Goal: Find contact information: Find contact information

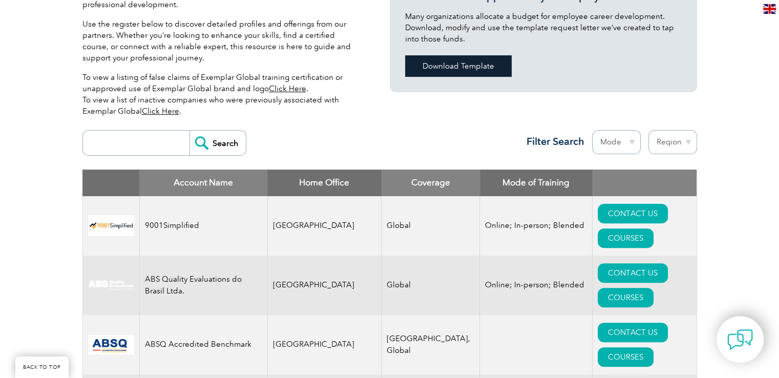
scroll to position [307, 0]
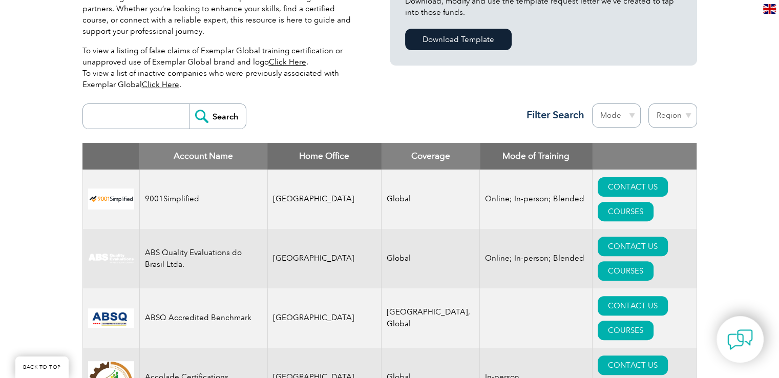
click at [162, 117] on input "search" at bounding box center [138, 116] width 101 height 25
type input "Bilal Consultancy"
click at [208, 111] on input "Search" at bounding box center [217, 116] width 56 height 25
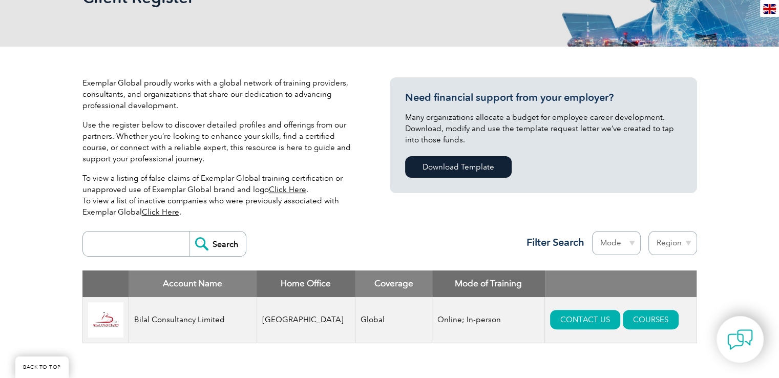
scroll to position [205, 0]
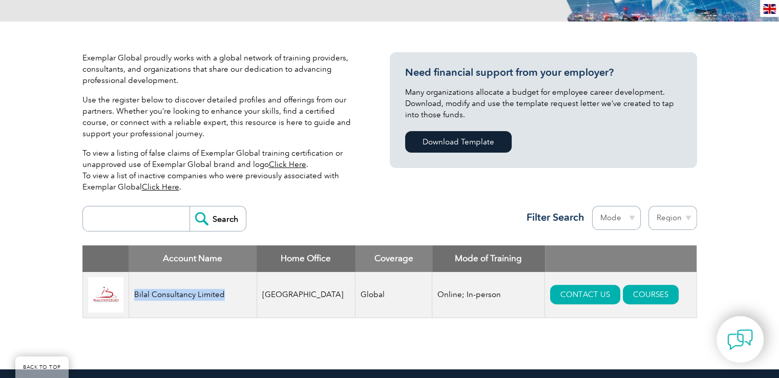
drag, startPoint x: 136, startPoint y: 297, endPoint x: 222, endPoint y: 298, distance: 85.5
click at [222, 298] on td "Bilal Consultancy Limited" at bounding box center [193, 295] width 128 height 46
click at [222, 296] on td "Bilal Consultancy Limited" at bounding box center [193, 295] width 128 height 46
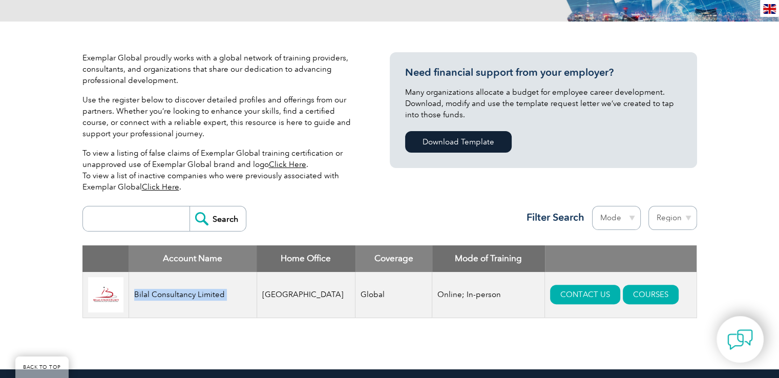
click at [197, 296] on td "Bilal Consultancy Limited" at bounding box center [193, 295] width 128 height 46
click at [182, 298] on td "Bilal Consultancy Limited" at bounding box center [193, 295] width 128 height 46
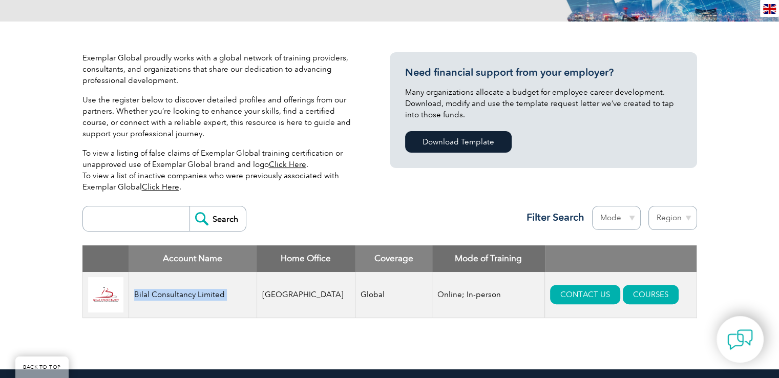
click at [182, 298] on td "Bilal Consultancy Limited" at bounding box center [193, 295] width 128 height 46
click at [178, 298] on td "Bilal Consultancy Limited" at bounding box center [193, 295] width 128 height 46
click at [156, 298] on td "Bilal Consultancy Limited" at bounding box center [193, 295] width 128 height 46
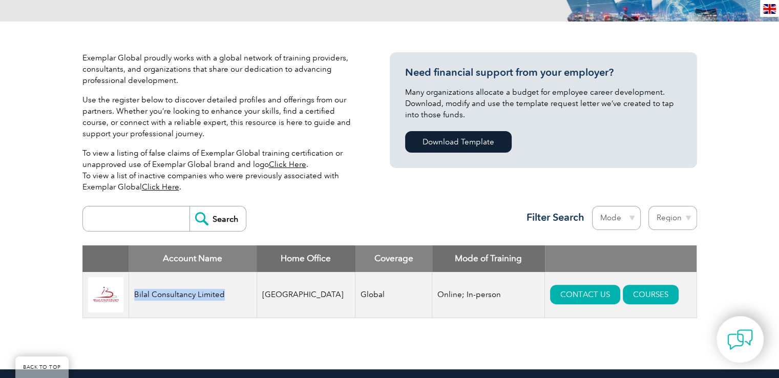
drag, startPoint x: 137, startPoint y: 295, endPoint x: 230, endPoint y: 296, distance: 92.7
click at [230, 296] on td "Bilal Consultancy Limited" at bounding box center [193, 295] width 128 height 46
click at [218, 294] on td "Bilal Consultancy Limited" at bounding box center [193, 295] width 128 height 46
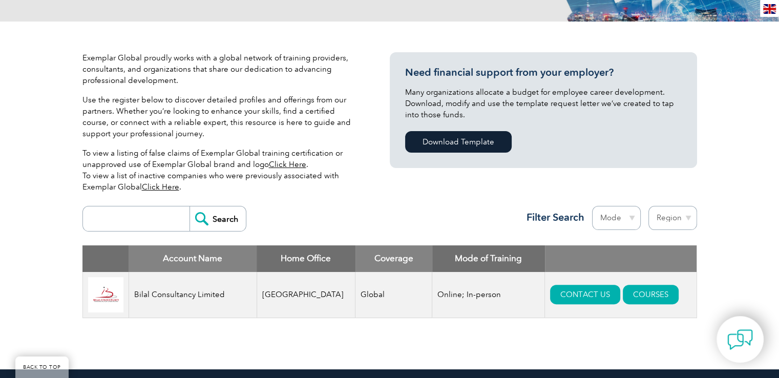
click at [281, 295] on td "[GEOGRAPHIC_DATA]" at bounding box center [306, 295] width 99 height 46
click at [297, 296] on td "[GEOGRAPHIC_DATA]" at bounding box center [306, 295] width 99 height 46
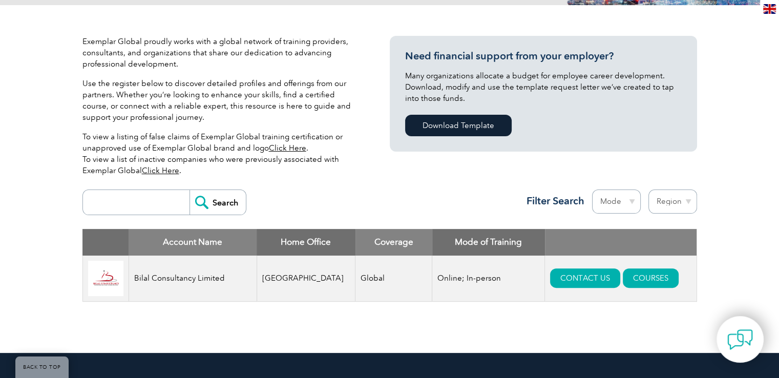
scroll to position [221, 0]
click at [442, 278] on td "Online; In-person" at bounding box center [488, 279] width 113 height 46
click at [463, 282] on td "Online; In-person" at bounding box center [488, 279] width 113 height 46
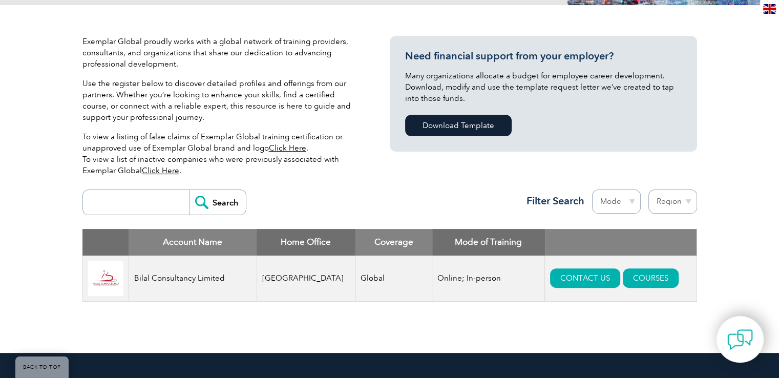
click at [463, 282] on td "Online; In-person" at bounding box center [488, 279] width 113 height 46
click at [561, 281] on link "CONTACT US" at bounding box center [585, 277] width 70 height 19
